Goal: Task Accomplishment & Management: Use online tool/utility

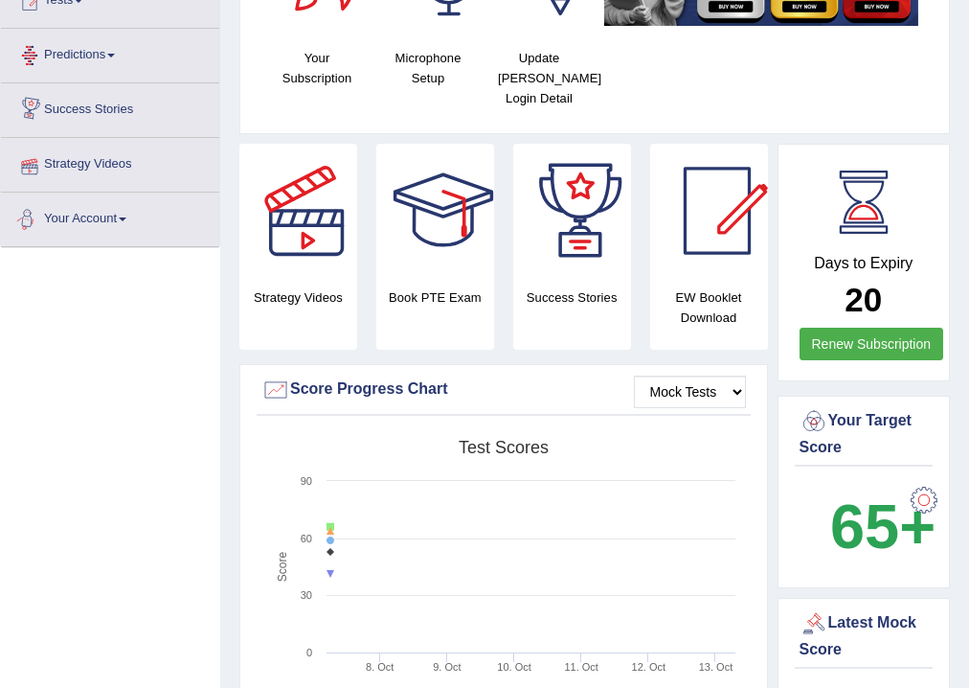
scroll to position [77, 0]
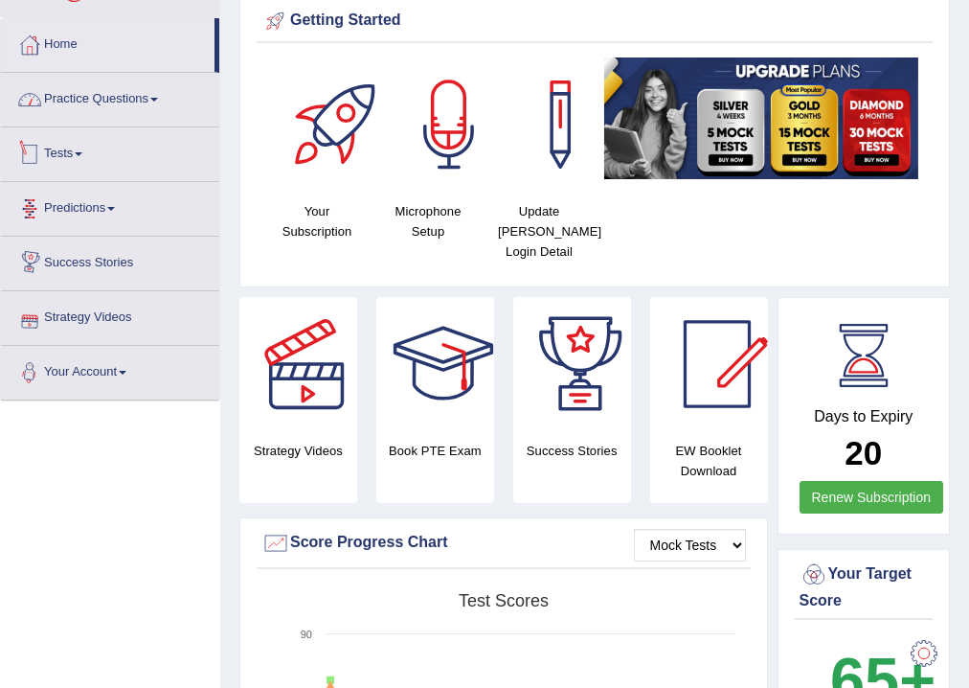
click at [79, 148] on link "Tests" at bounding box center [110, 151] width 218 height 48
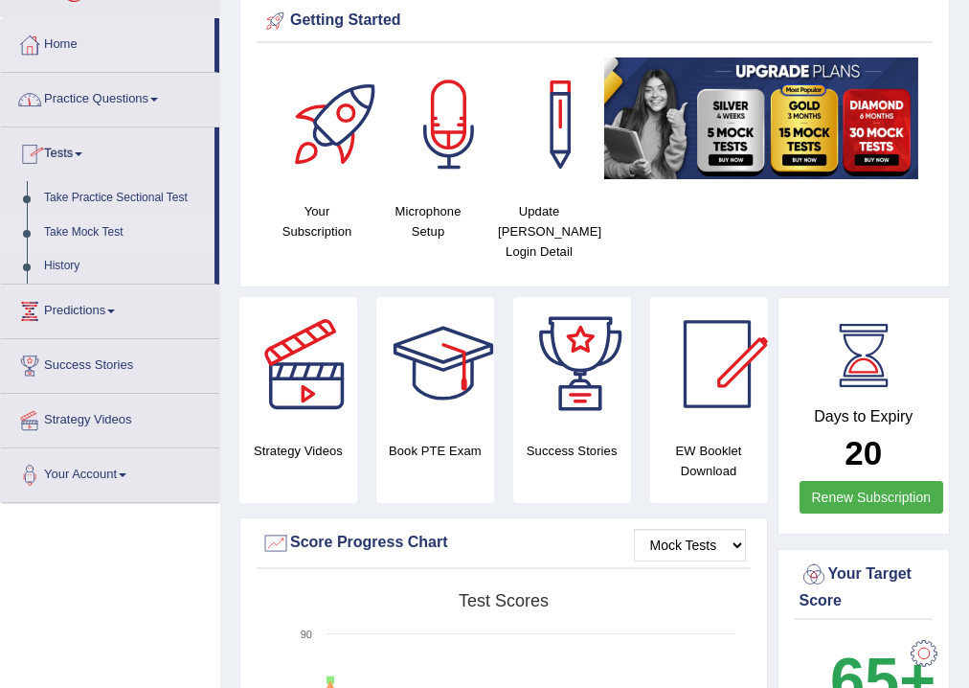
click at [88, 224] on link "Take Mock Test" at bounding box center [124, 233] width 179 height 34
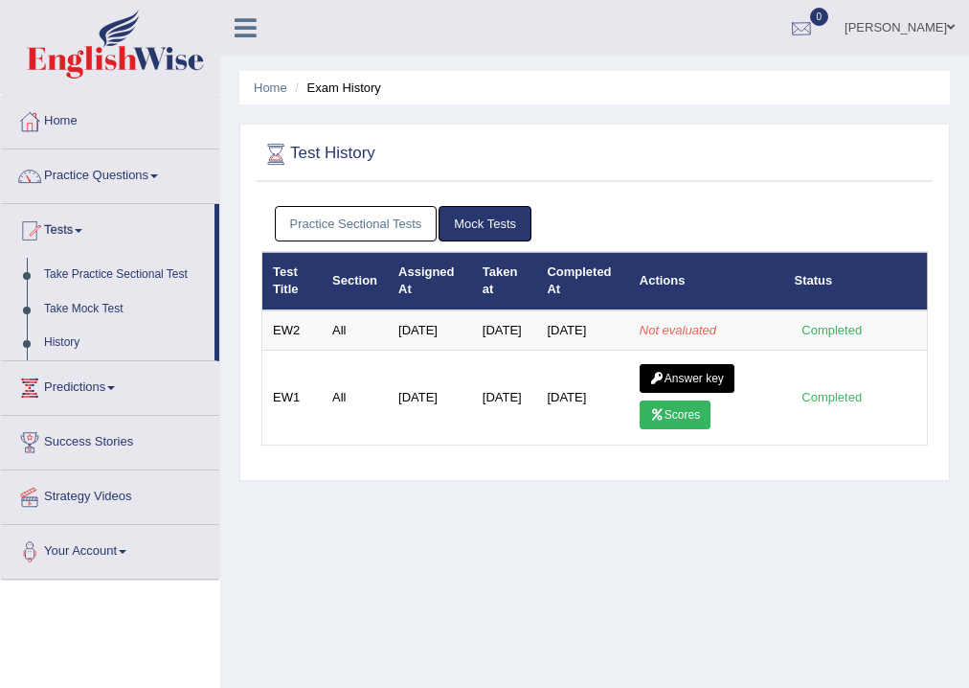
click at [806, 19] on div at bounding box center [801, 28] width 29 height 29
click at [816, 31] on div at bounding box center [801, 28] width 29 height 29
click at [62, 128] on link "Home" at bounding box center [110, 119] width 218 height 48
